Goal: Transaction & Acquisition: Purchase product/service

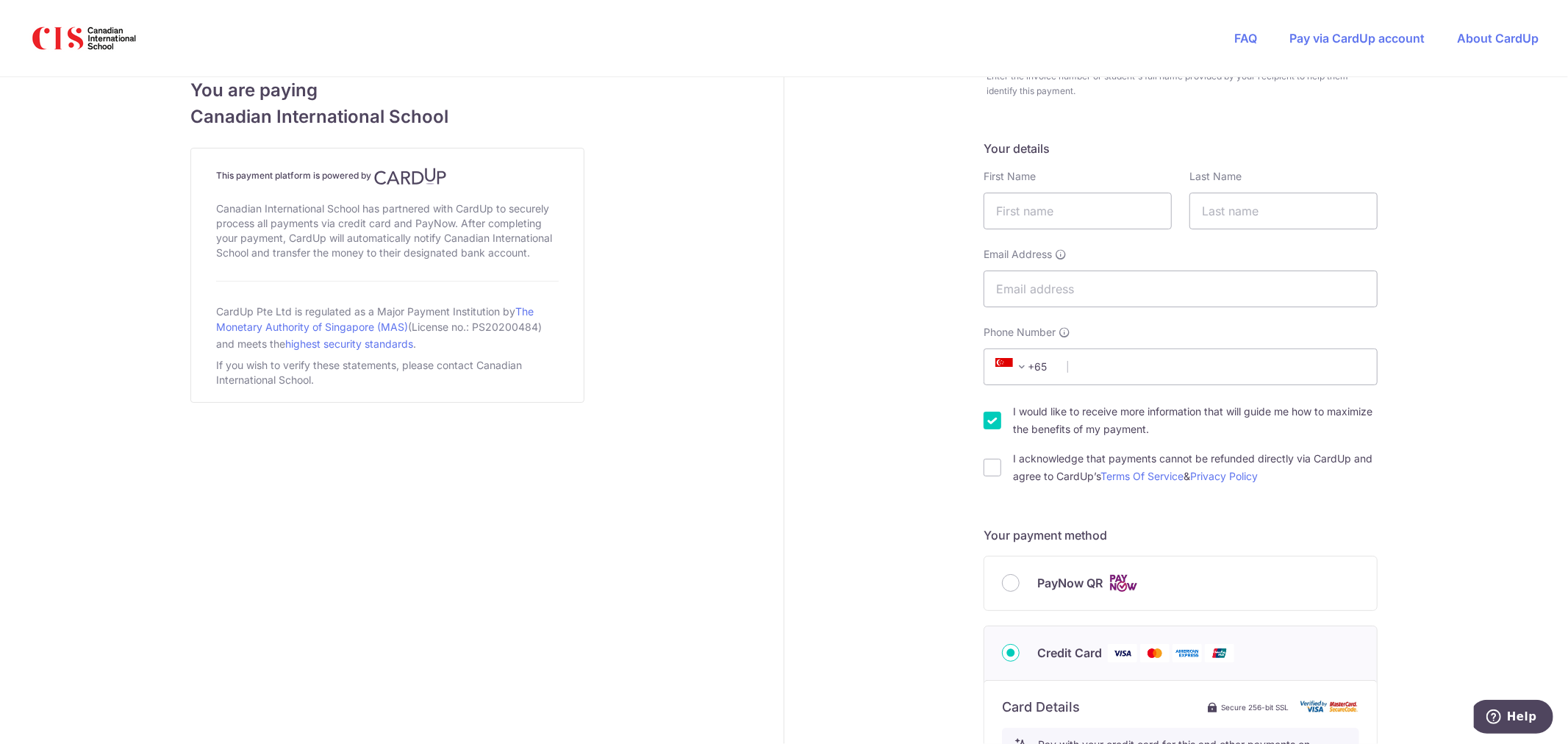
scroll to position [4, 0]
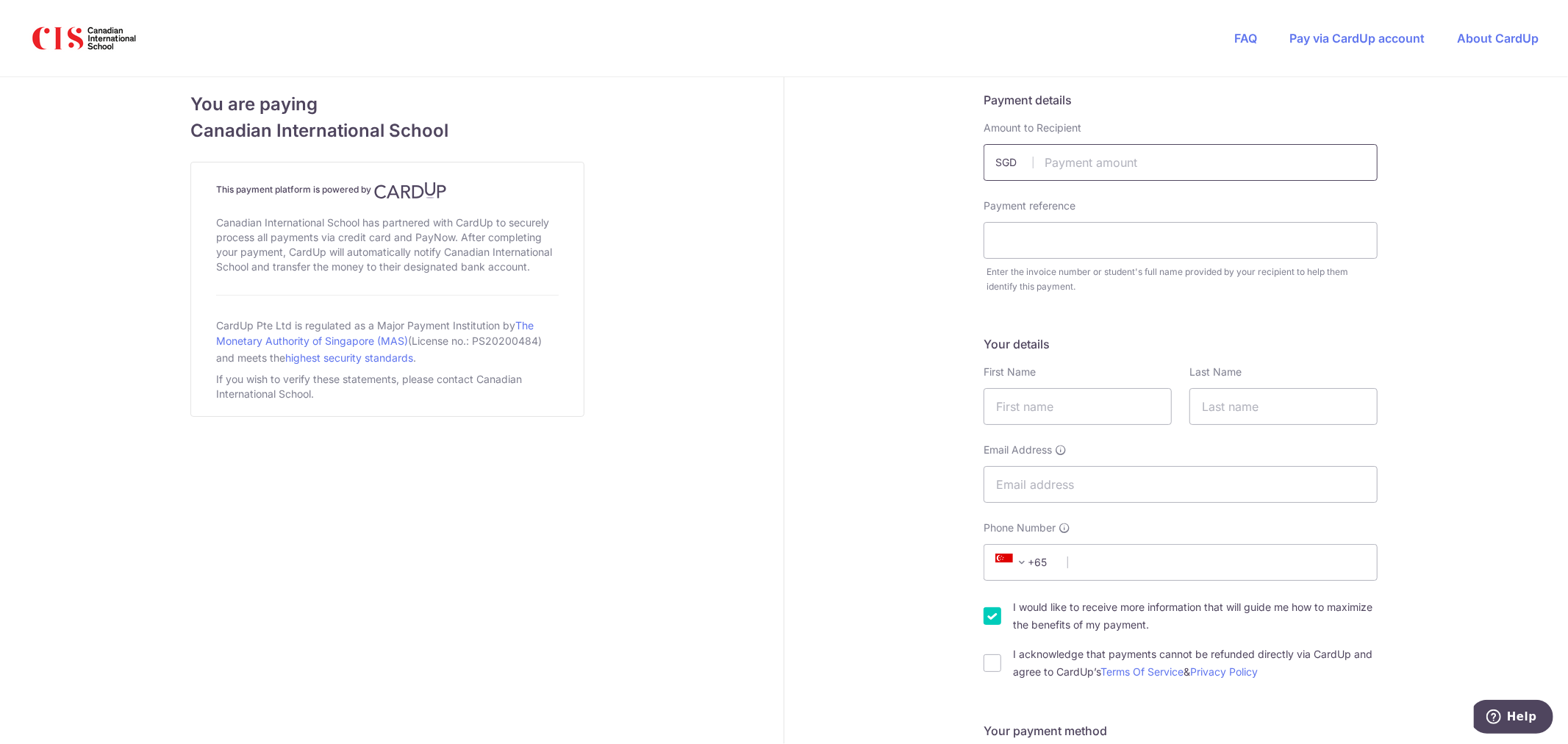
click at [1153, 156] on input "text" at bounding box center [1181, 163] width 394 height 36
type input "2000.00"
click at [1110, 217] on div "Payment reference" at bounding box center [1181, 228] width 394 height 60
click at [1109, 217] on div "Payment reference" at bounding box center [1181, 228] width 394 height 60
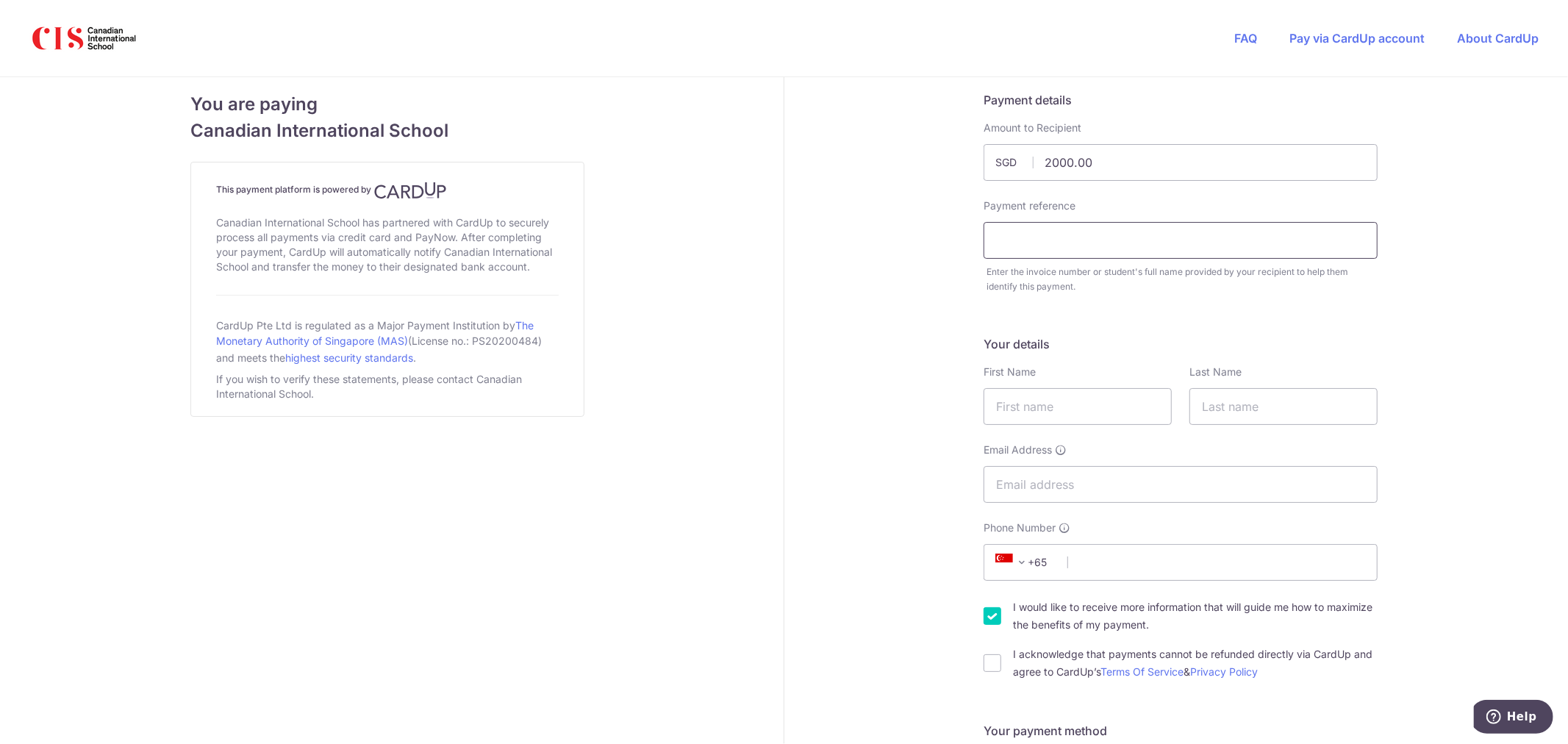
click at [1098, 239] on input "text" at bounding box center [1181, 240] width 394 height 36
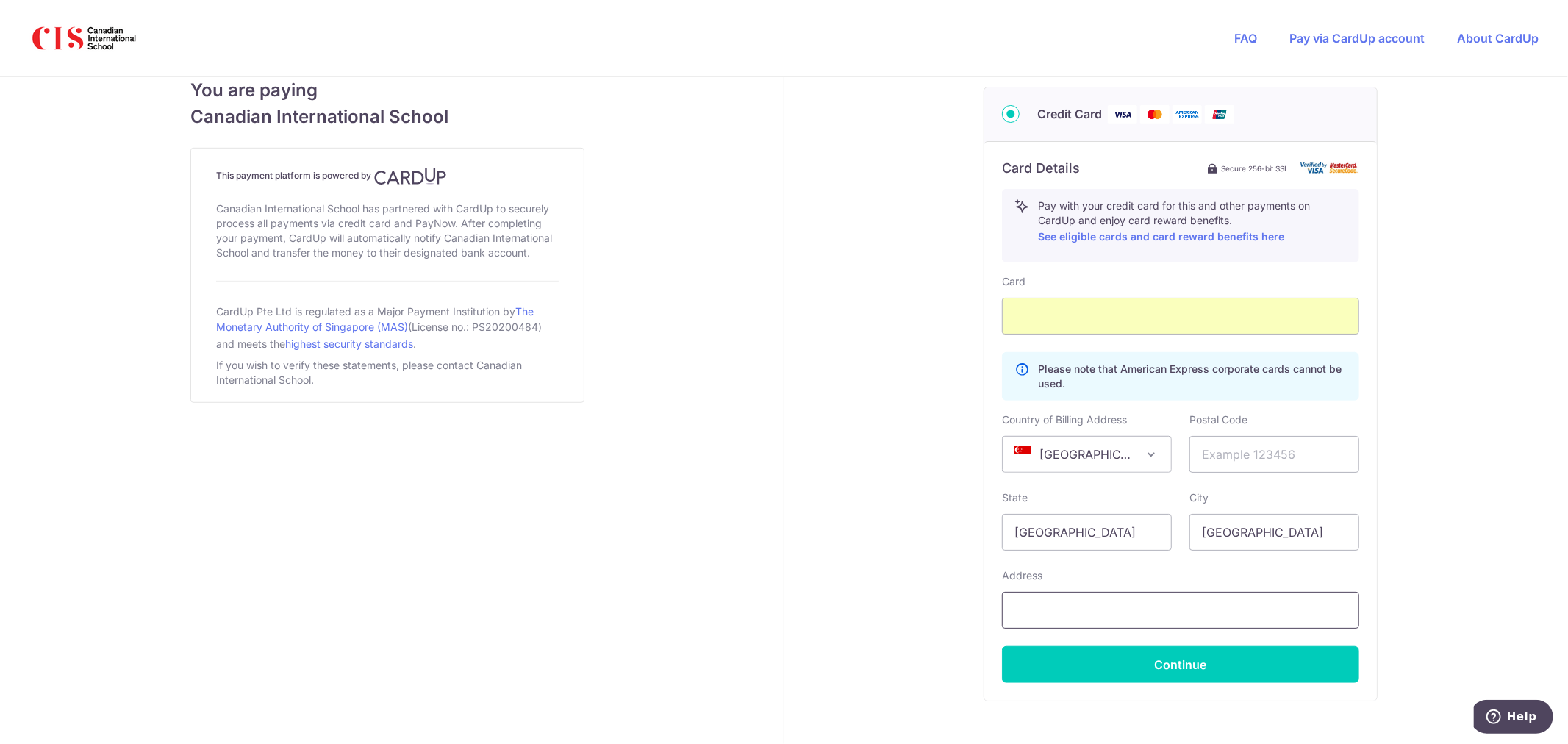
scroll to position [820, 0]
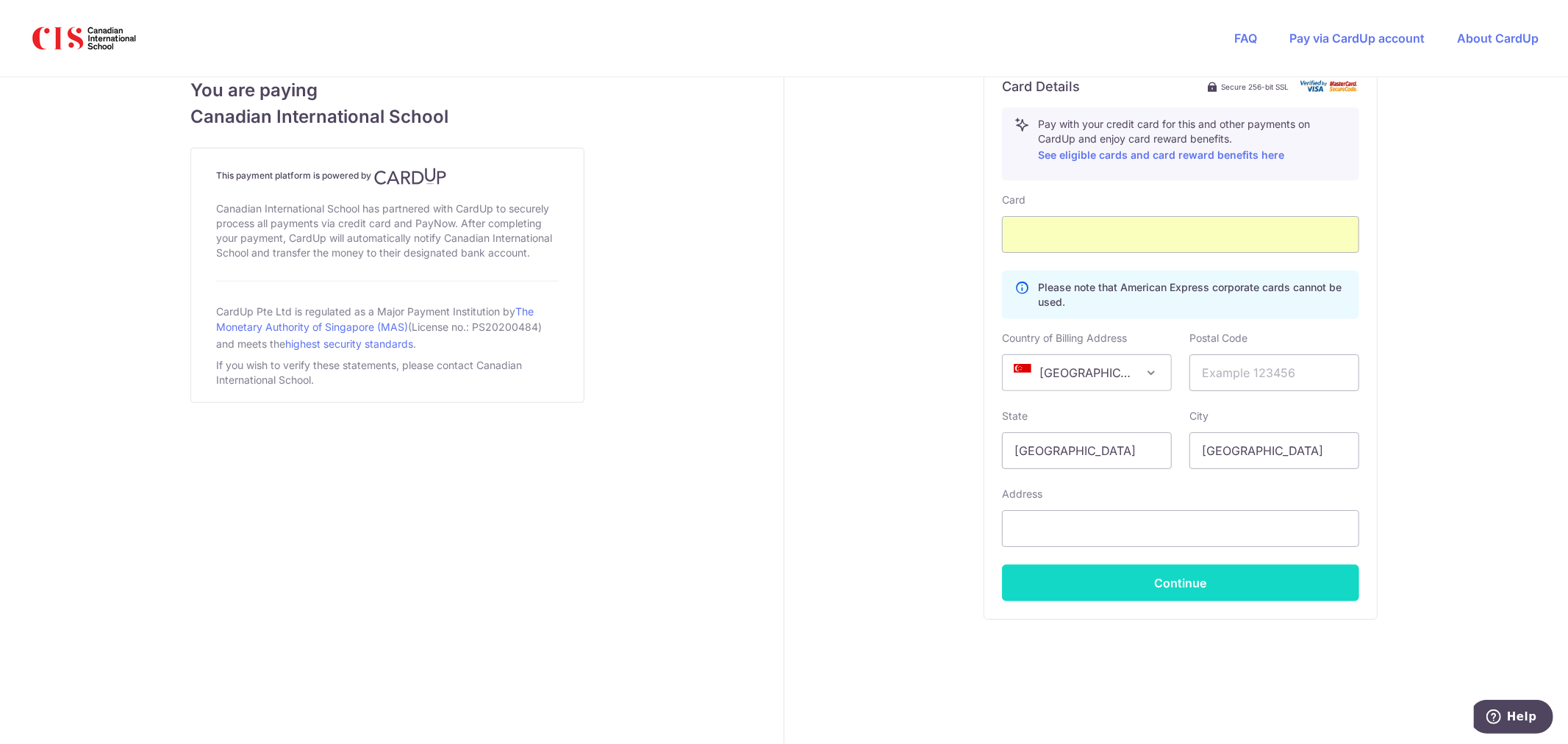
type input "4567863"
click at [1155, 575] on button "Continue" at bounding box center [1180, 583] width 357 height 36
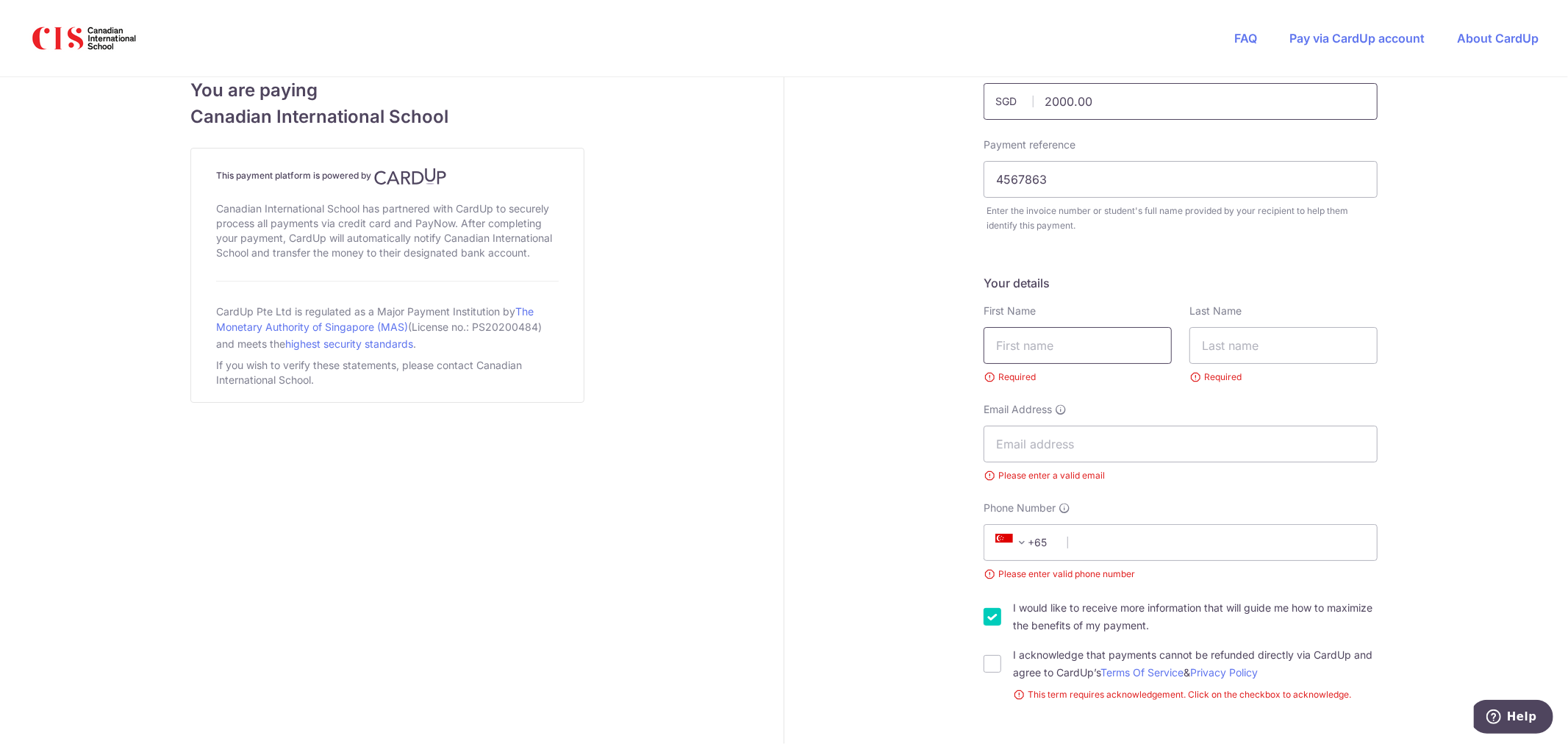
scroll to position [0, 0]
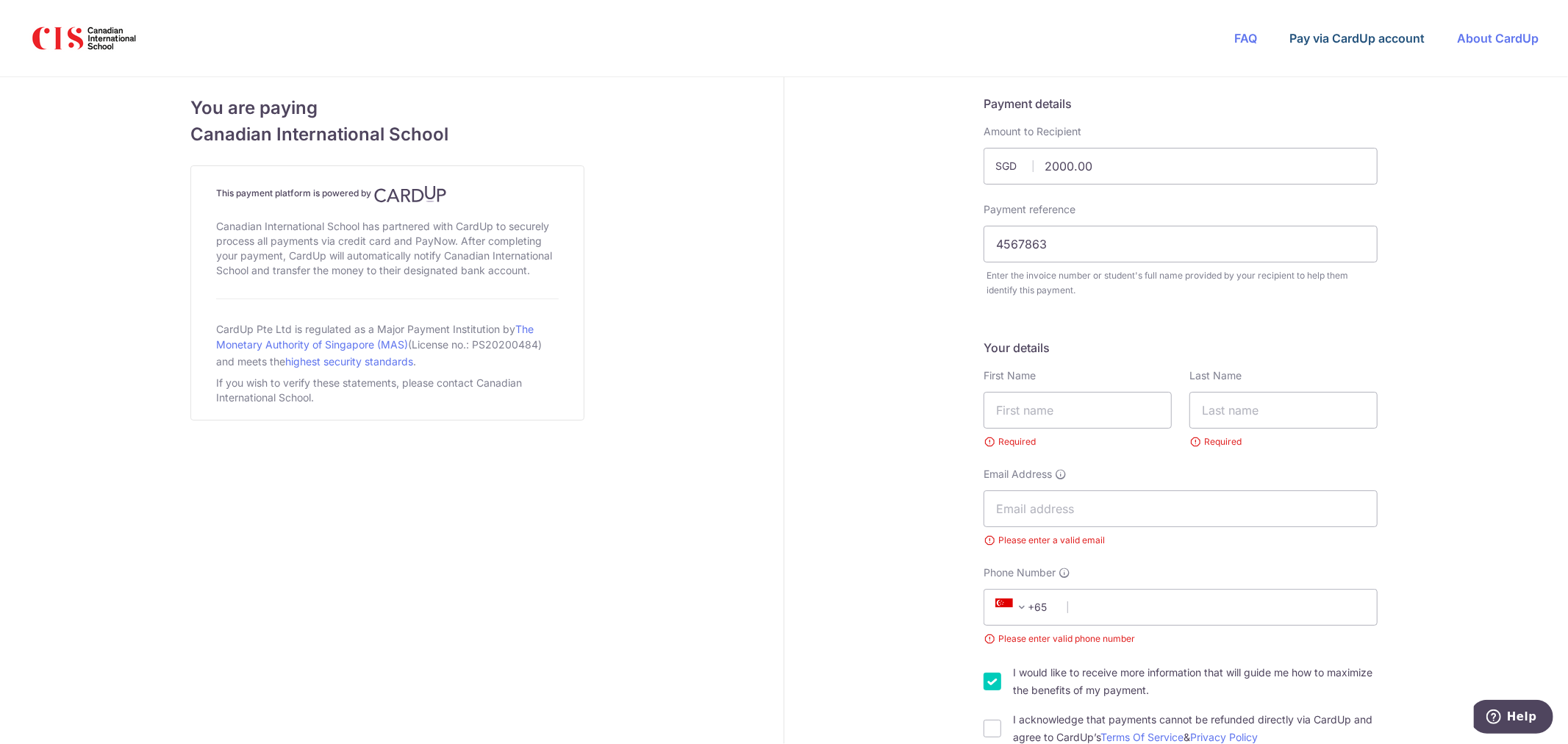
click at [1335, 39] on link "Pay via CardUp account" at bounding box center [1356, 37] width 135 height 14
click at [1247, 34] on link "FAQ" at bounding box center [1246, 37] width 23 height 14
